Goal: Complete application form

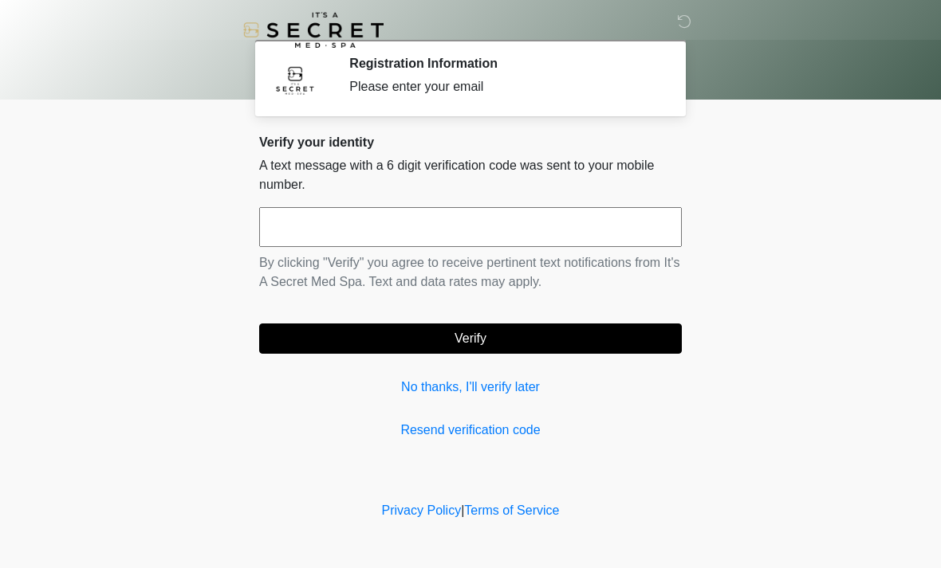
click at [553, 230] on input "text" at bounding box center [470, 227] width 422 height 40
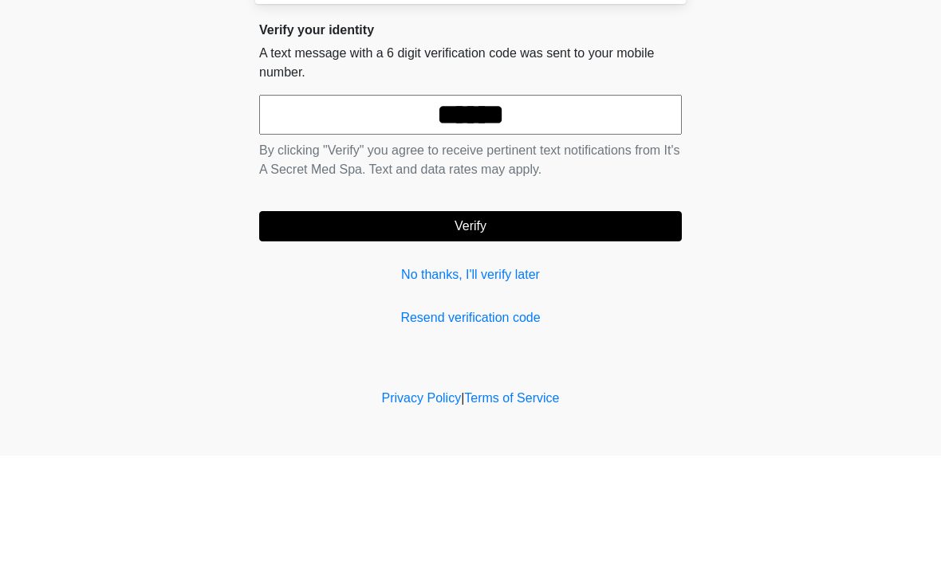
type input "******"
click at [513, 324] on button "Verify" at bounding box center [470, 339] width 422 height 30
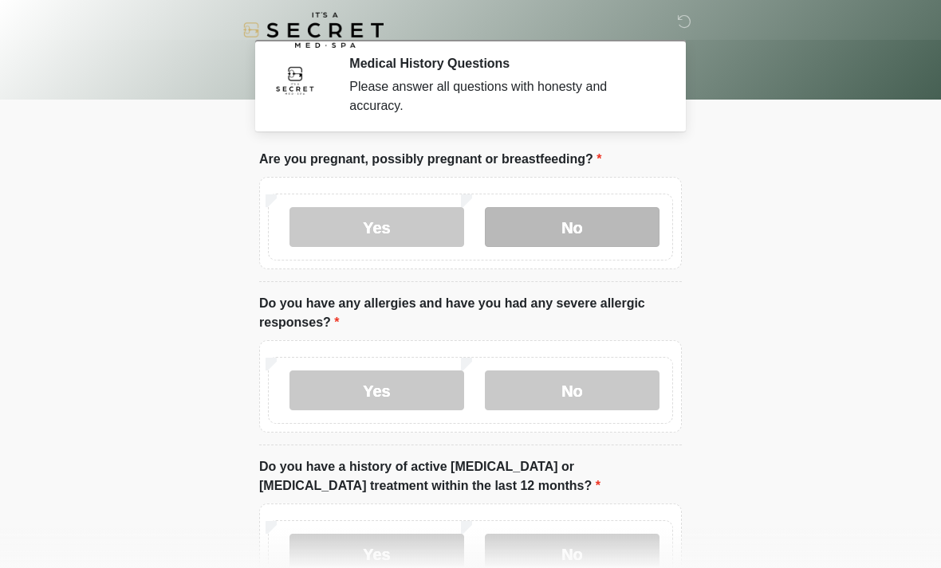
click at [577, 217] on label "No" at bounding box center [572, 227] width 175 height 40
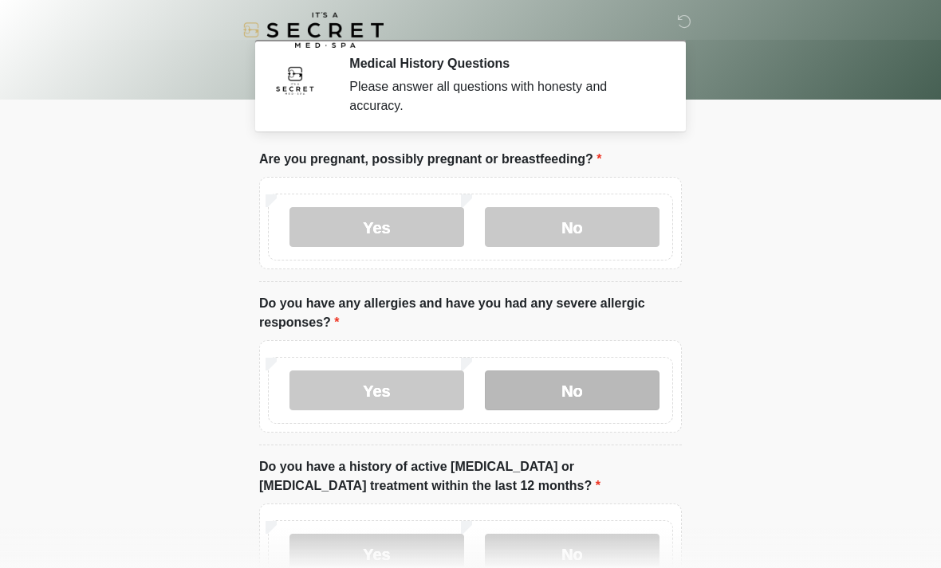
click at [594, 384] on label "No" at bounding box center [572, 391] width 175 height 40
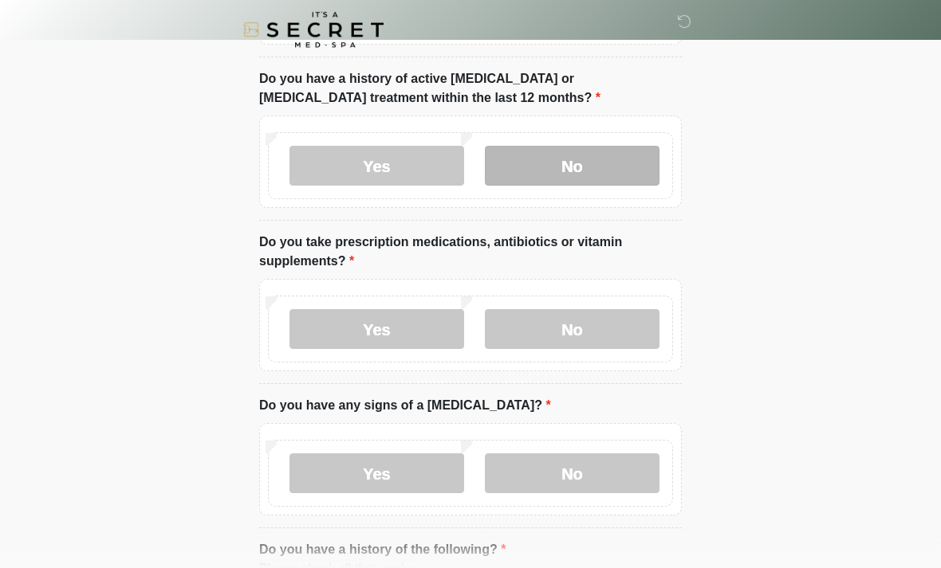
click at [583, 168] on label "No" at bounding box center [572, 167] width 175 height 40
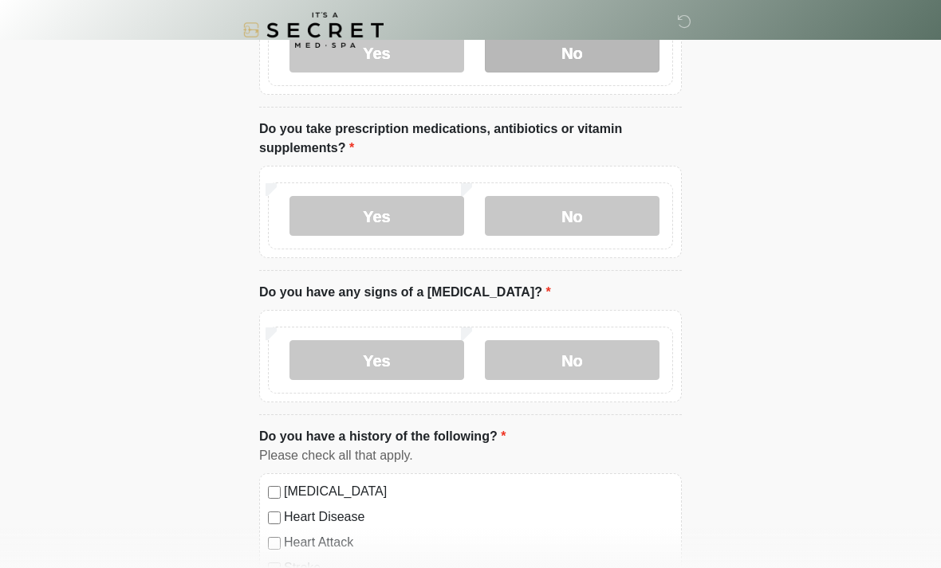
scroll to position [505, 0]
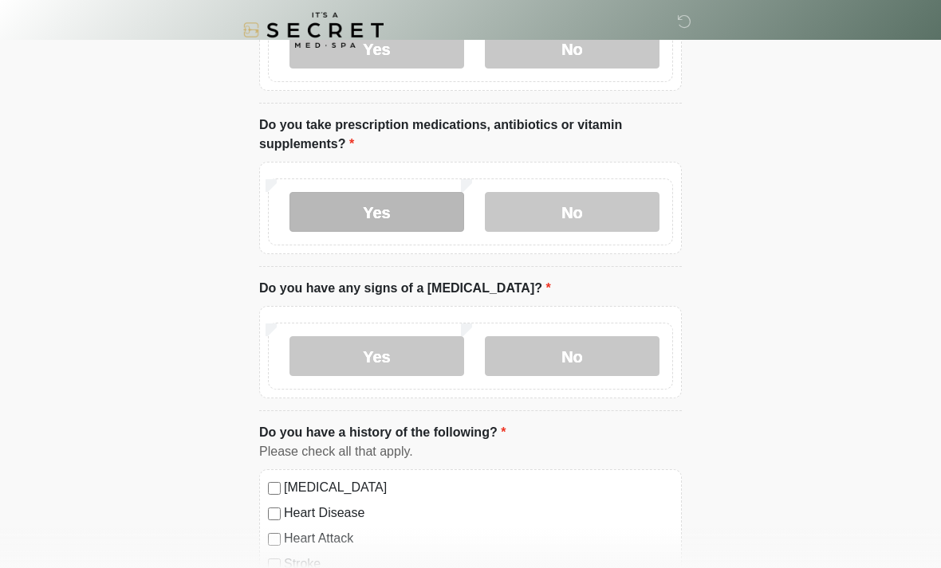
click at [375, 202] on label "Yes" at bounding box center [376, 212] width 175 height 40
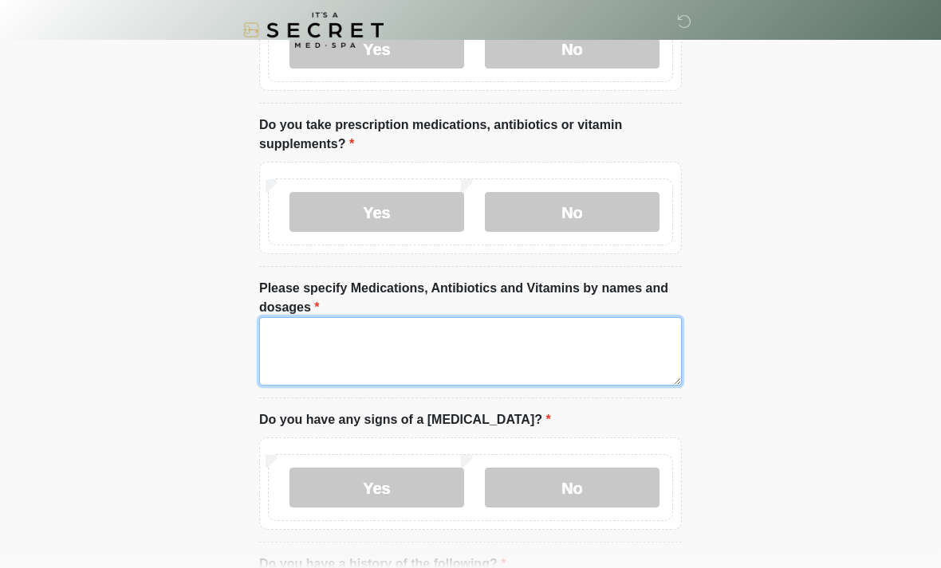
click at [515, 335] on textarea "Please specify Medications, Antibiotics and Vitamins by names and dosages" at bounding box center [470, 351] width 422 height 69
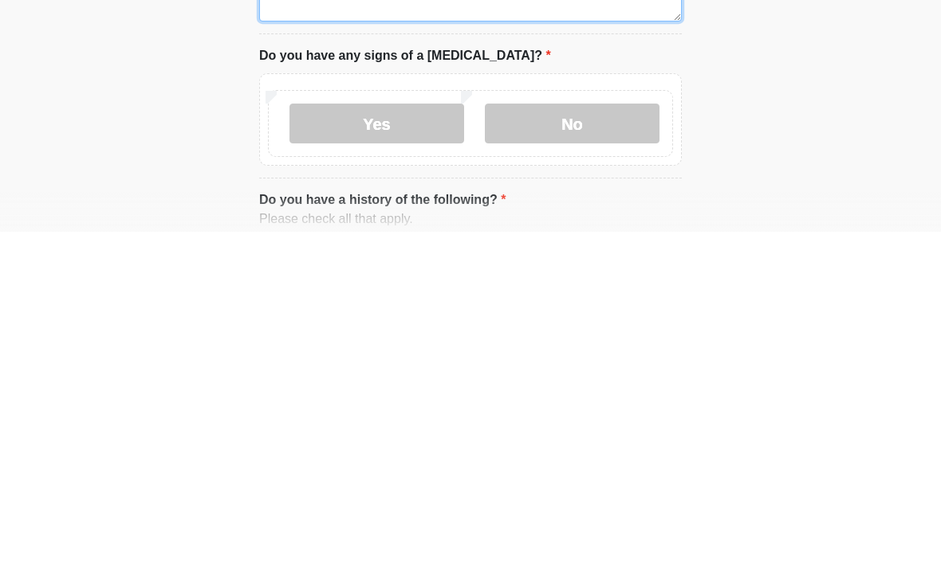
scroll to position [534, 0]
type textarea "**********"
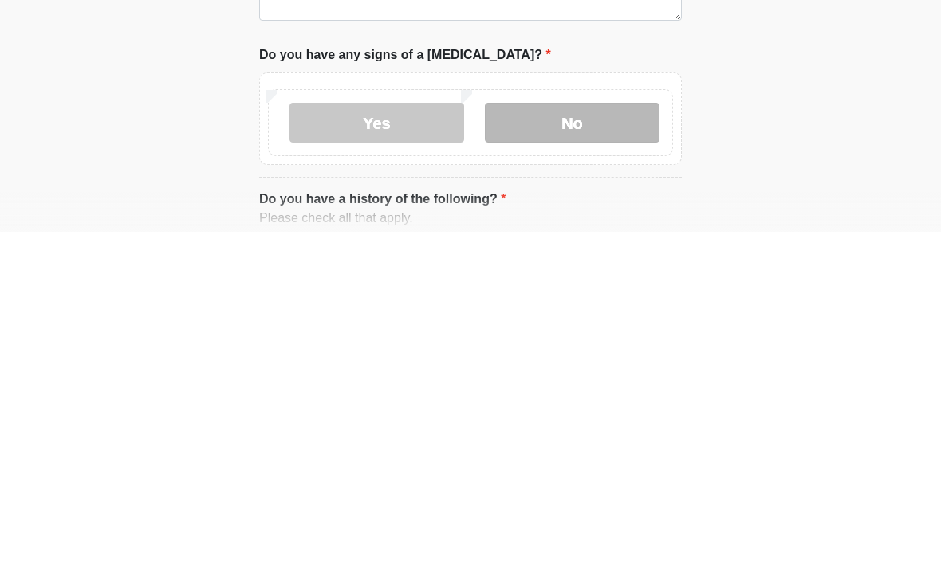
click at [580, 439] on label "No" at bounding box center [572, 459] width 175 height 40
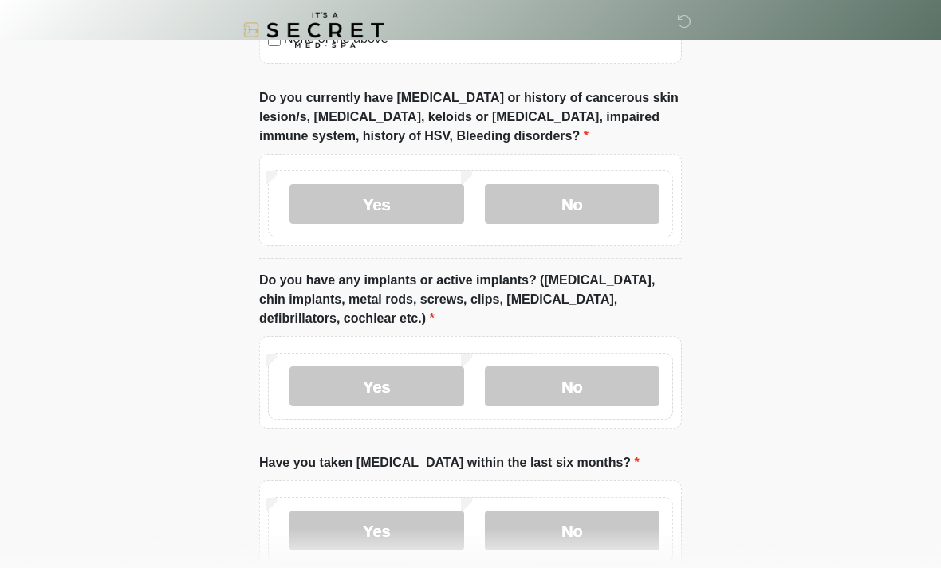
scroll to position [1367, 0]
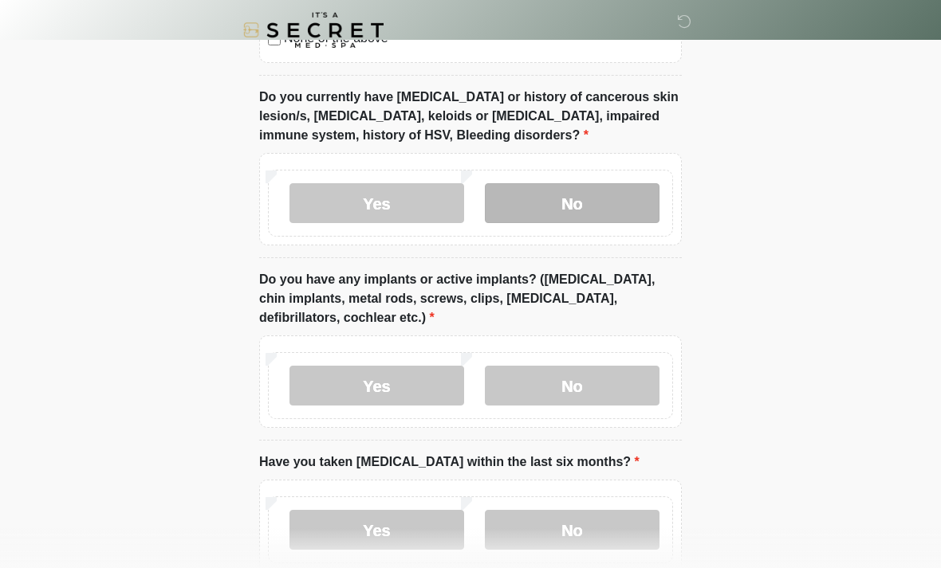
click at [575, 202] on label "No" at bounding box center [572, 203] width 175 height 40
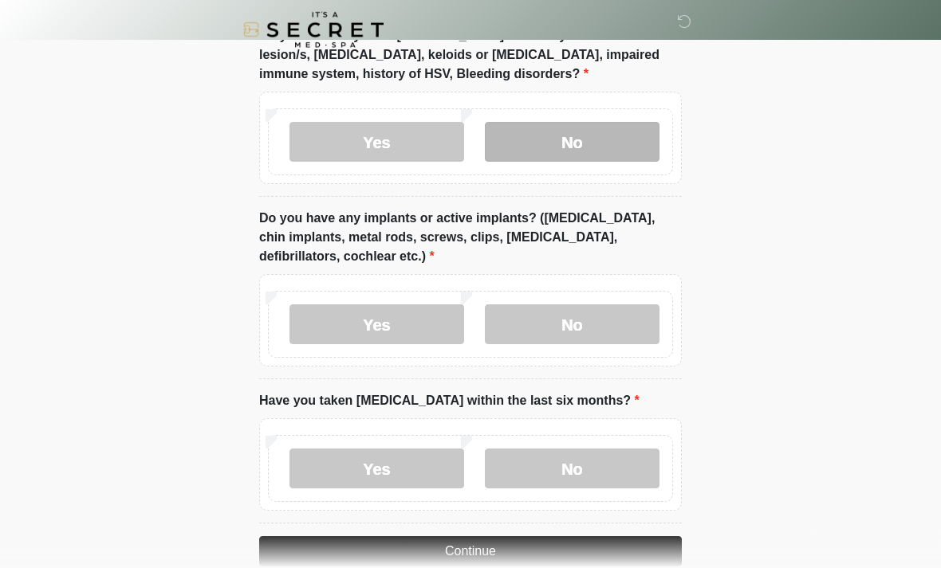
scroll to position [1458, 0]
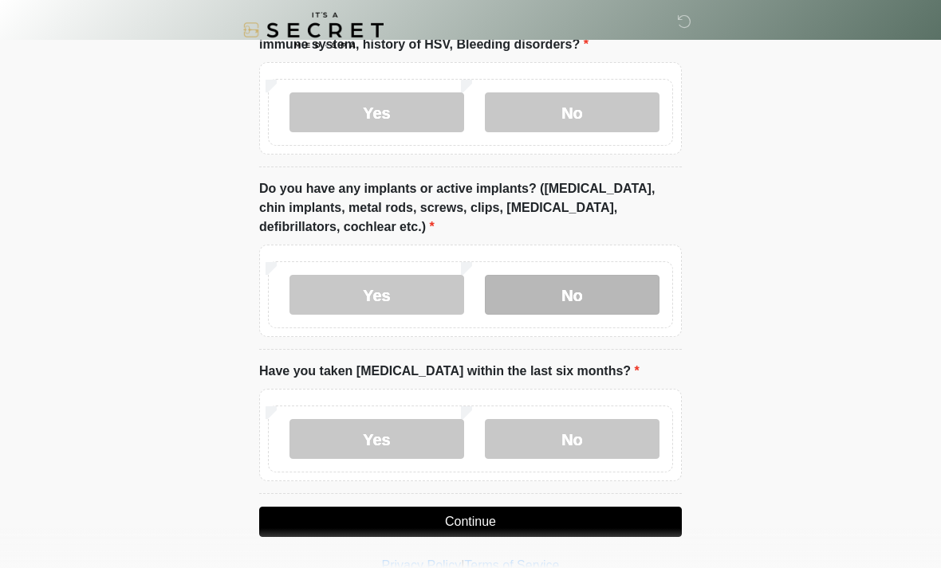
click at [568, 288] on label "No" at bounding box center [572, 295] width 175 height 40
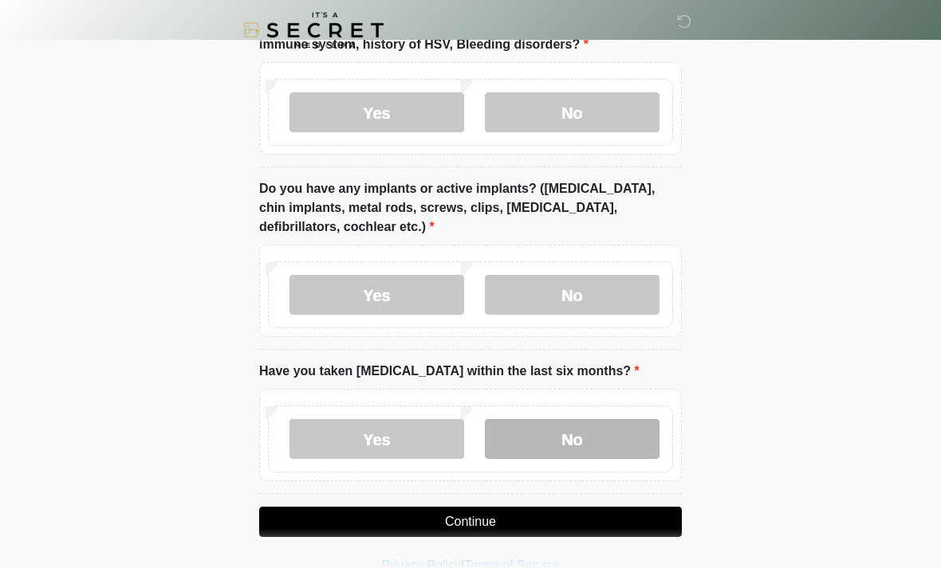
click at [580, 434] on label "No" at bounding box center [572, 439] width 175 height 40
click at [477, 518] on button "Continue" at bounding box center [470, 522] width 422 height 30
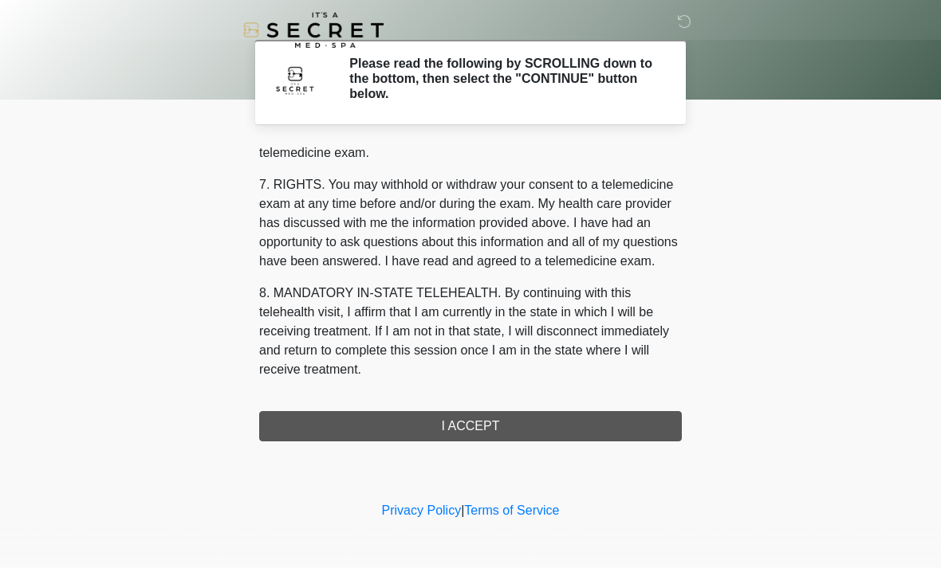
scroll to position [675, 0]
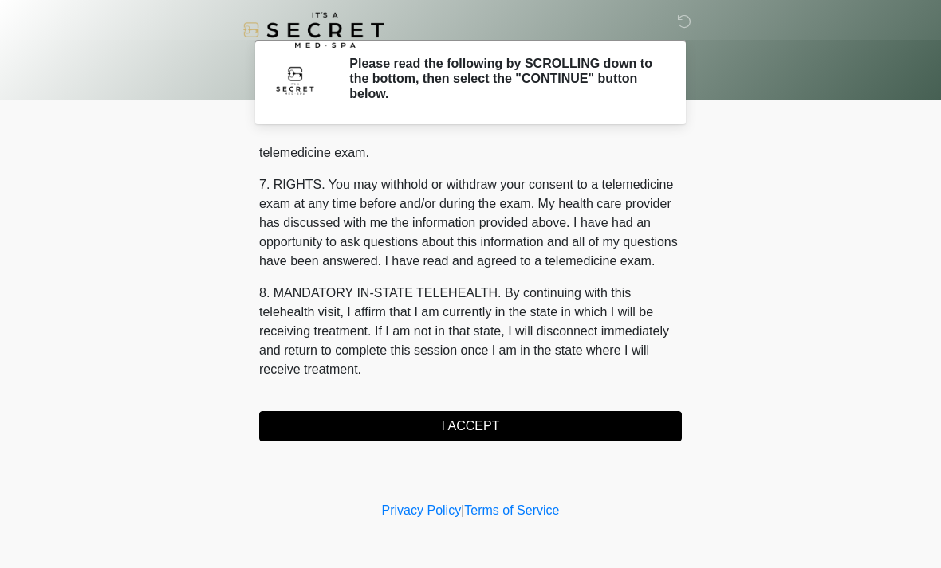
click at [485, 422] on button "I ACCEPT" at bounding box center [470, 426] width 422 height 30
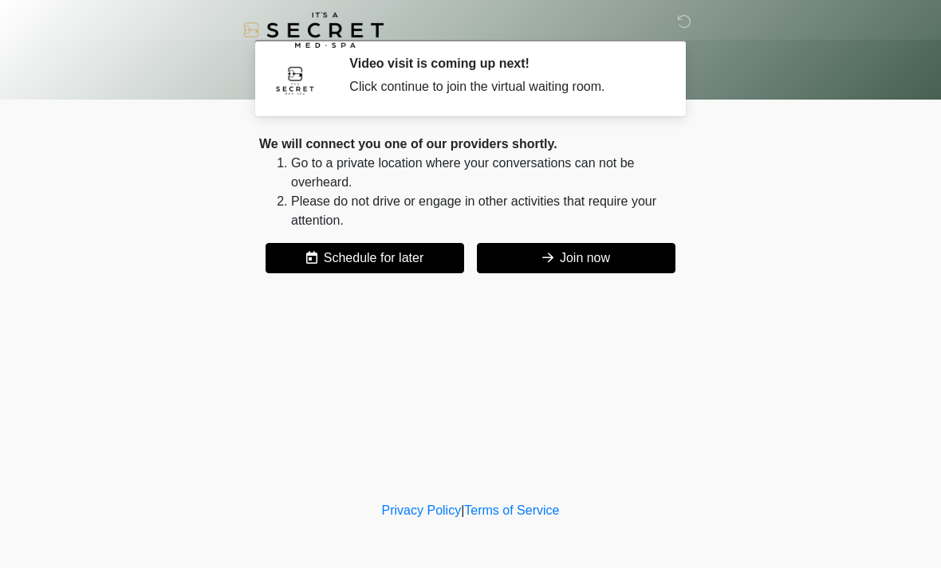
click at [566, 256] on button "Join now" at bounding box center [576, 258] width 198 height 30
